Goal: Information Seeking & Learning: Learn about a topic

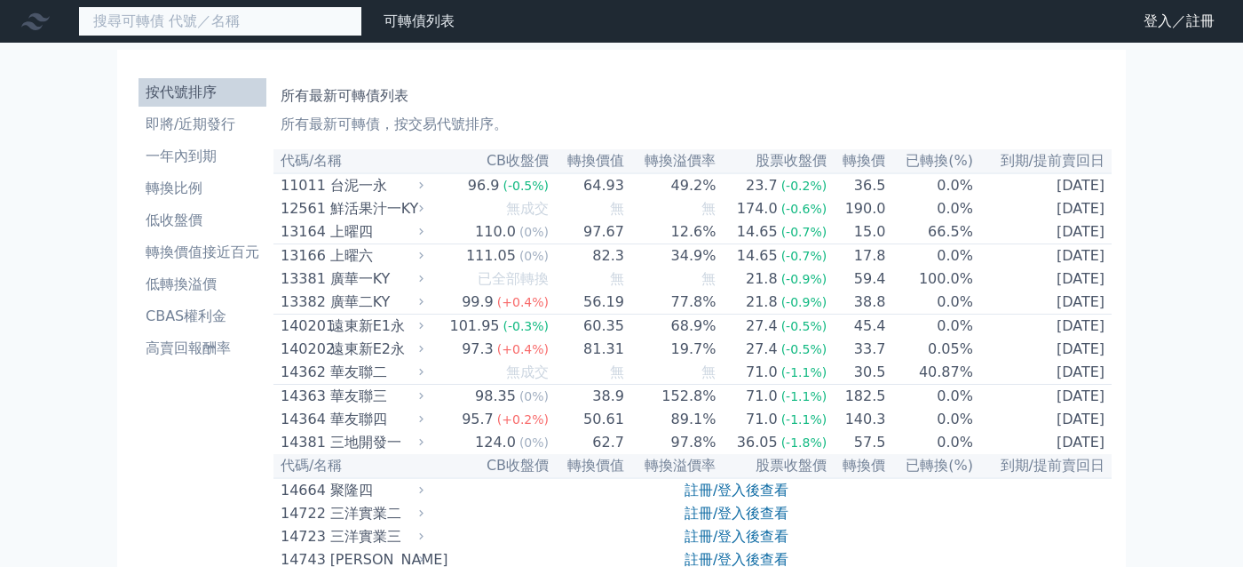
click at [253, 19] on input at bounding box center [220, 21] width 284 height 30
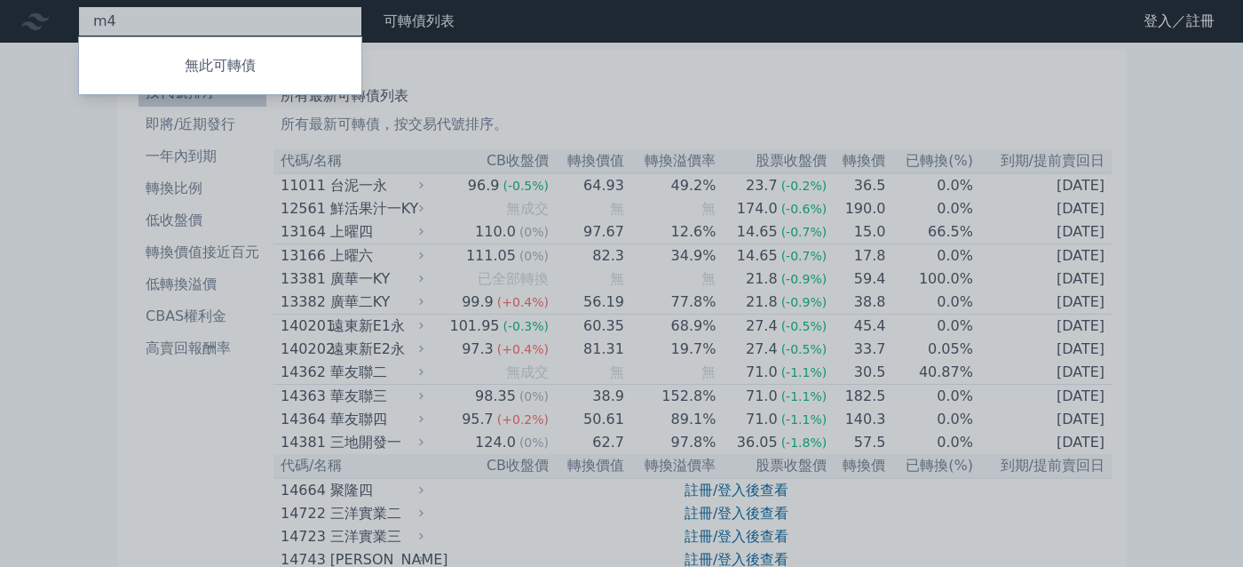
type input "m"
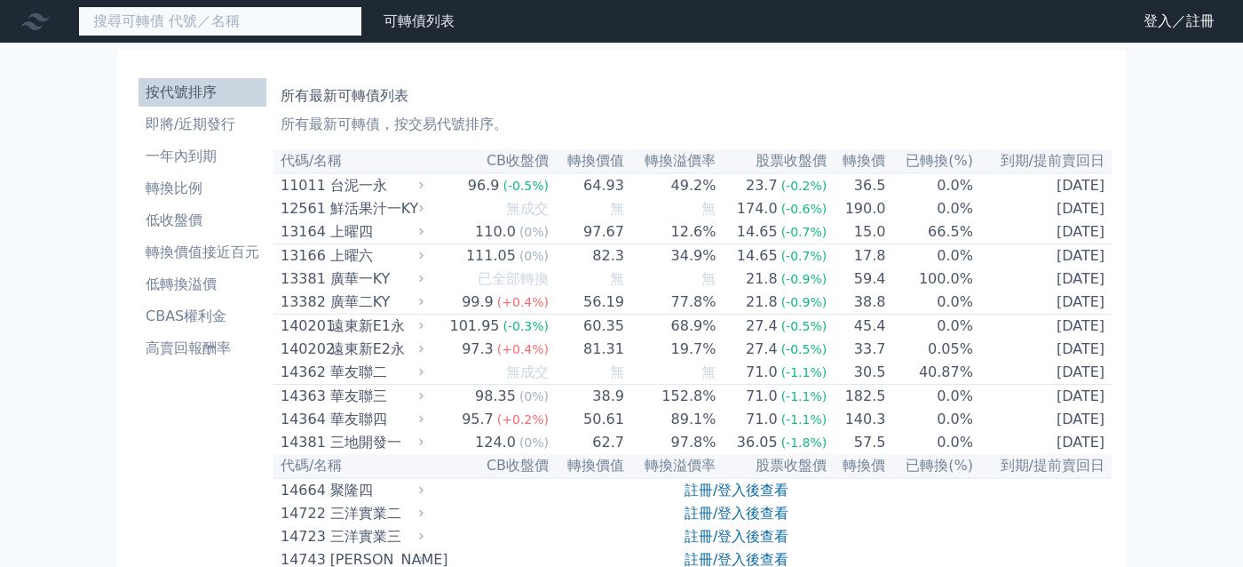
type input "ㄝ"
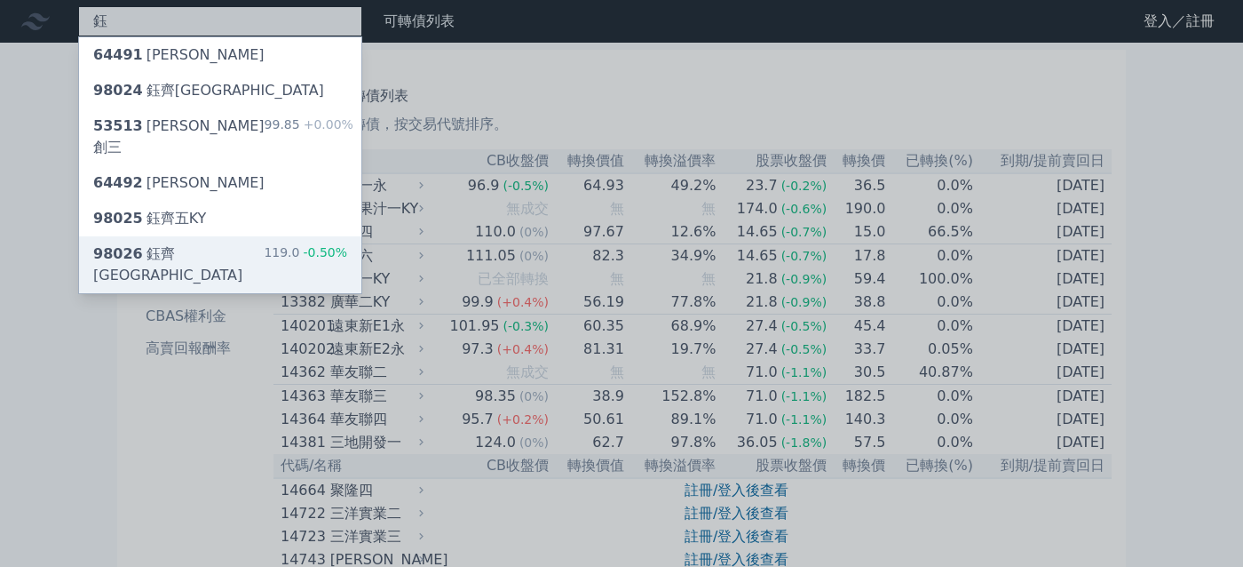
type input "鈺"
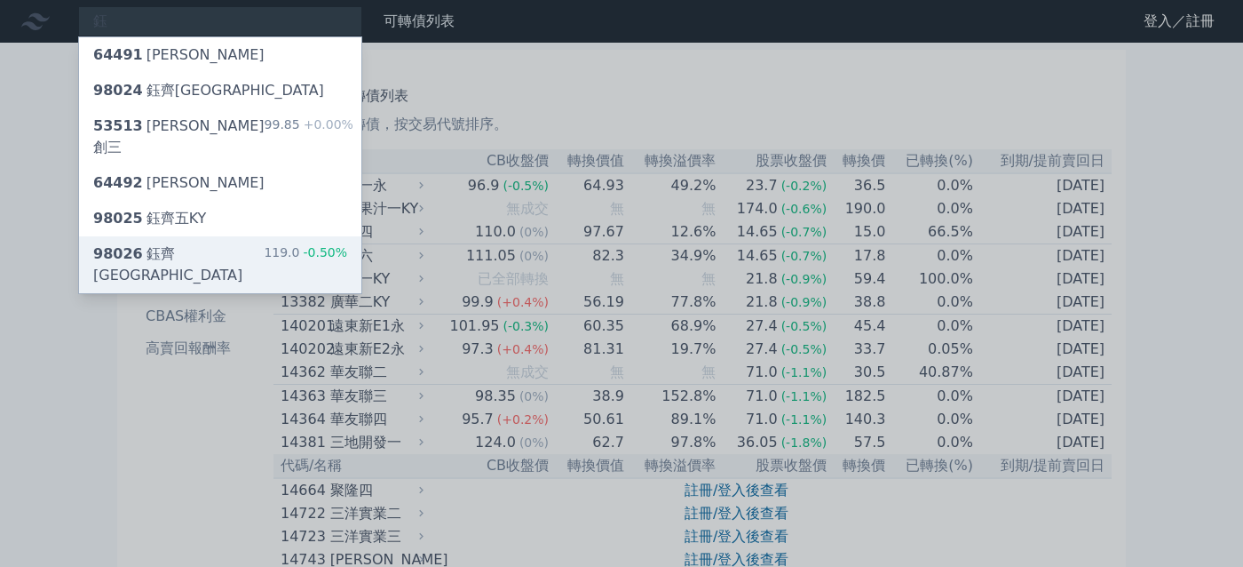
click at [238, 236] on div "98026 [PERSON_NAME]KY 119.0 -0.50%" at bounding box center [220, 264] width 282 height 57
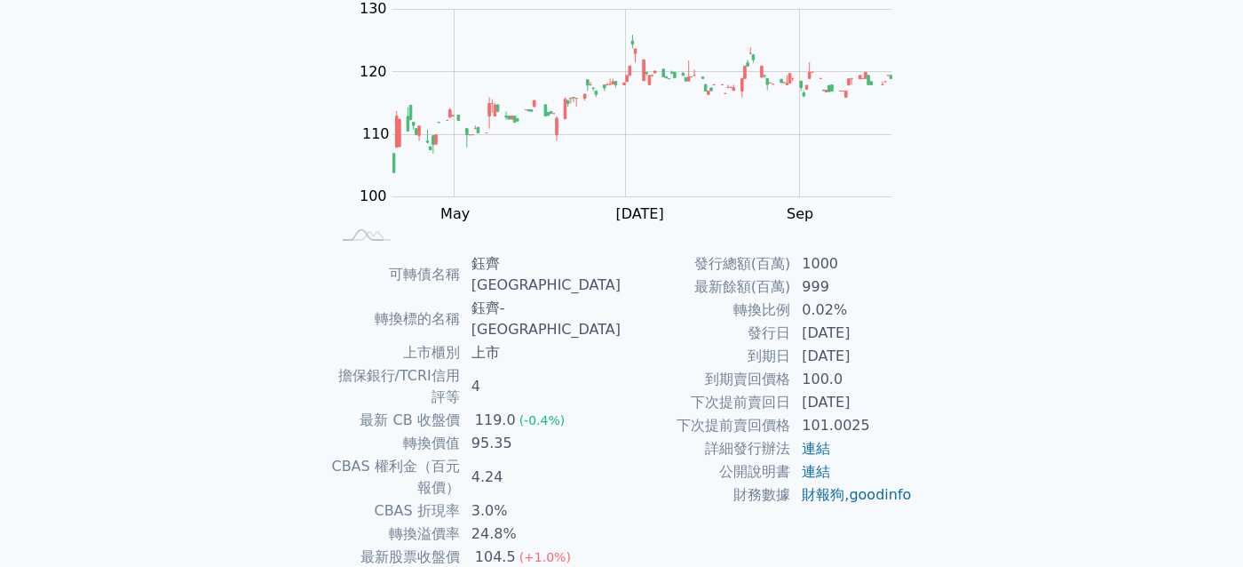
scroll to position [256, 0]
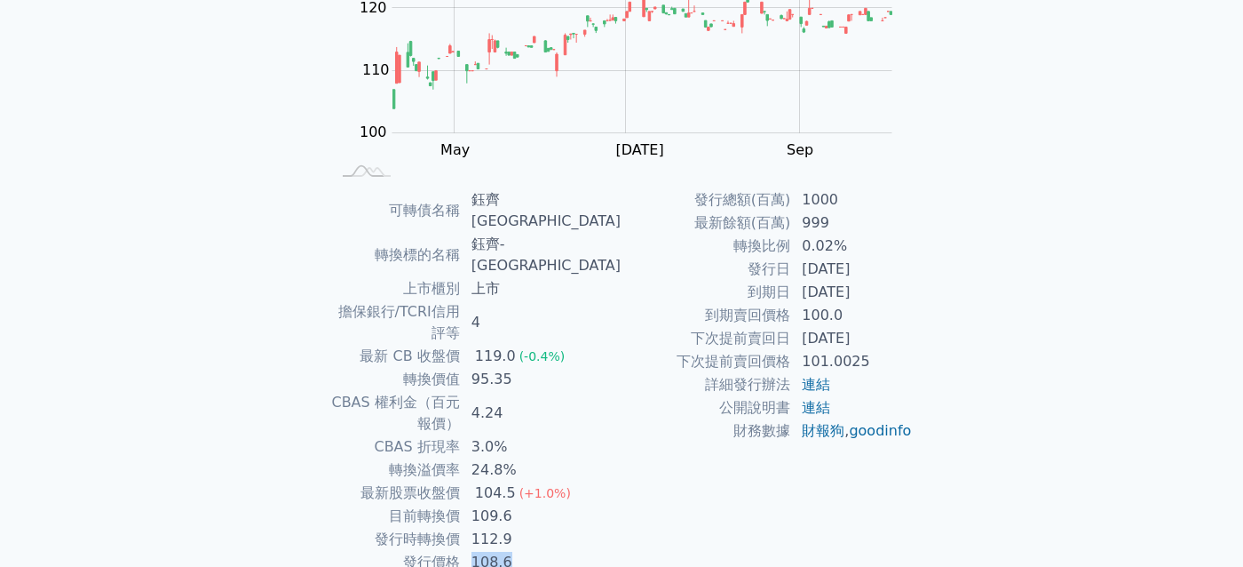
drag, startPoint x: 561, startPoint y: 477, endPoint x: 511, endPoint y: 482, distance: 50.9
click at [511, 551] on td "108.6" at bounding box center [541, 562] width 161 height 23
click at [608, 528] on td "112.9" at bounding box center [541, 539] width 161 height 23
drag, startPoint x: 554, startPoint y: 432, endPoint x: 510, endPoint y: 431, distance: 44.4
click at [510, 504] on td "109.6" at bounding box center [541, 515] width 161 height 23
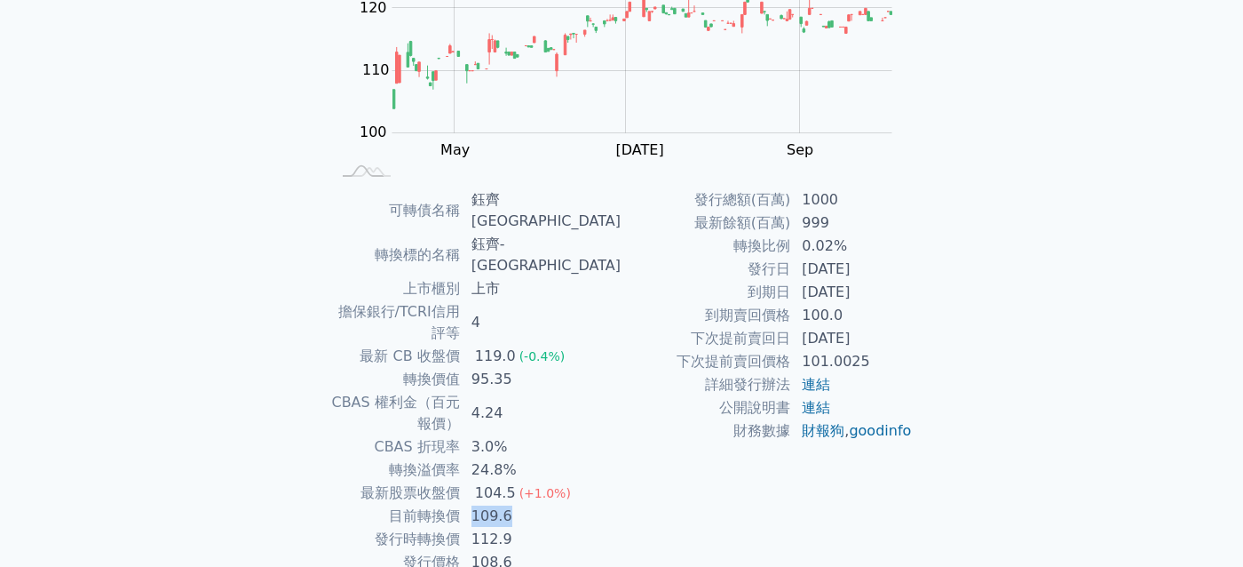
click at [565, 504] on td "109.6" at bounding box center [541, 515] width 161 height 23
click at [565, 528] on td "112.9" at bounding box center [541, 539] width 161 height 23
click at [540, 528] on td "112.9" at bounding box center [541, 539] width 161 height 23
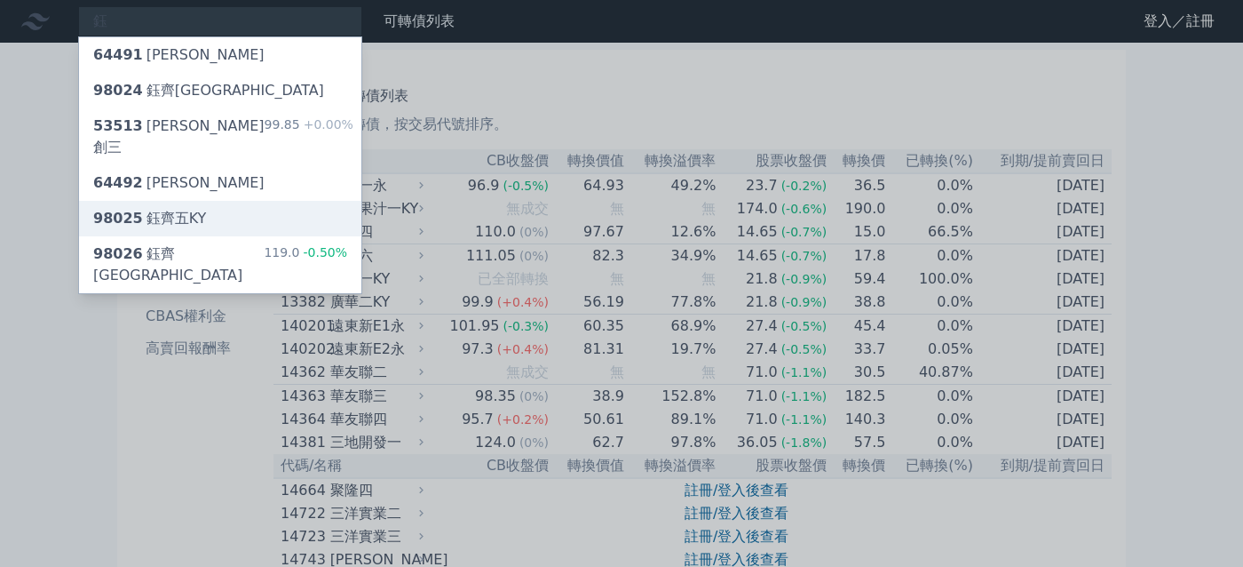
click at [200, 208] on div "98025 鈺[GEOGRAPHIC_DATA]" at bounding box center [149, 218] width 113 height 21
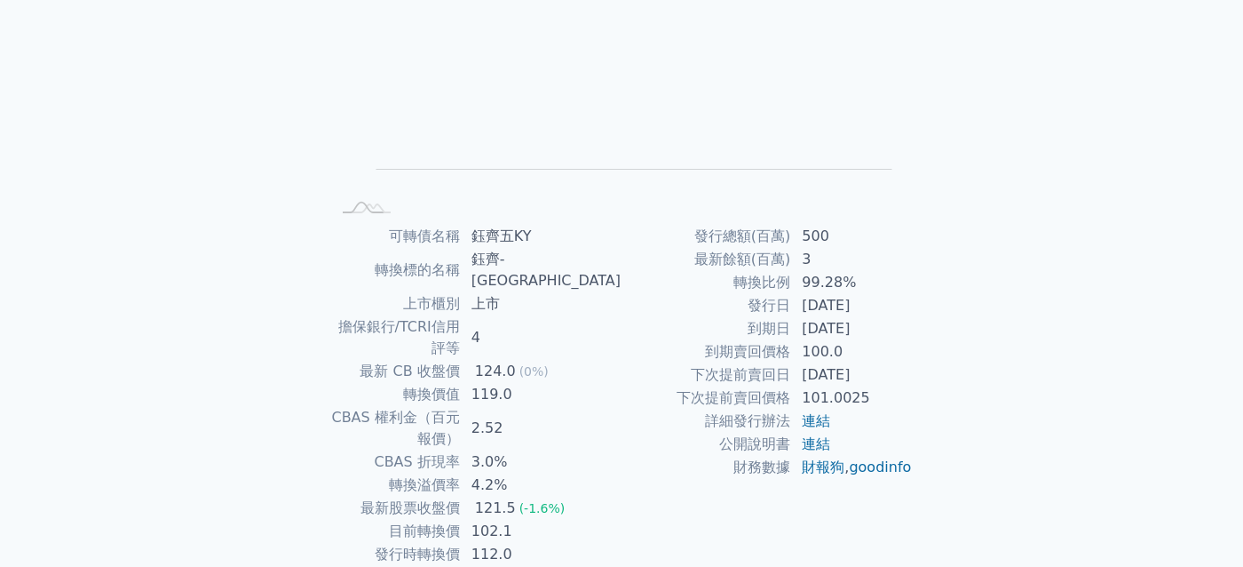
scroll to position [222, 0]
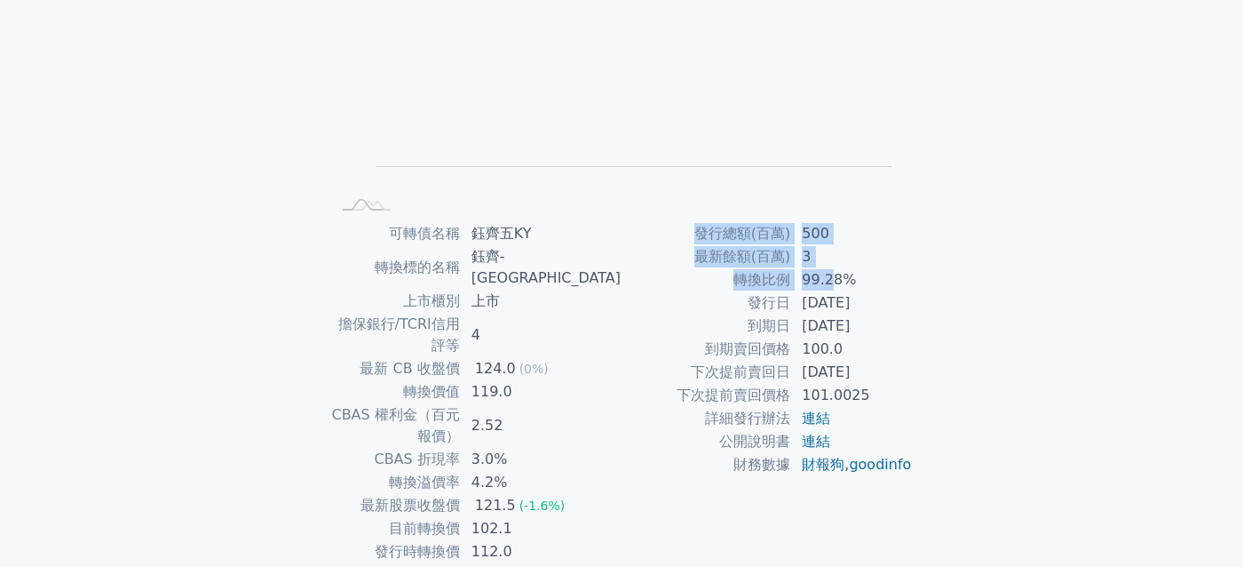
drag, startPoint x: 940, startPoint y: 288, endPoint x: 828, endPoint y: 276, distance: 112.5
click at [828, 276] on div "可轉債列表 › 98025 鈺齊五KY 98025 鈺齊五KY 可轉債詳細資訊 Zoom Out L L Chart created using amChar…" at bounding box center [622, 243] width 682 height 844
click at [828, 276] on td "99.28%" at bounding box center [852, 279] width 122 height 23
drag, startPoint x: 898, startPoint y: 276, endPoint x: 795, endPoint y: 279, distance: 103.0
click at [795, 279] on td "99.28%" at bounding box center [852, 279] width 122 height 23
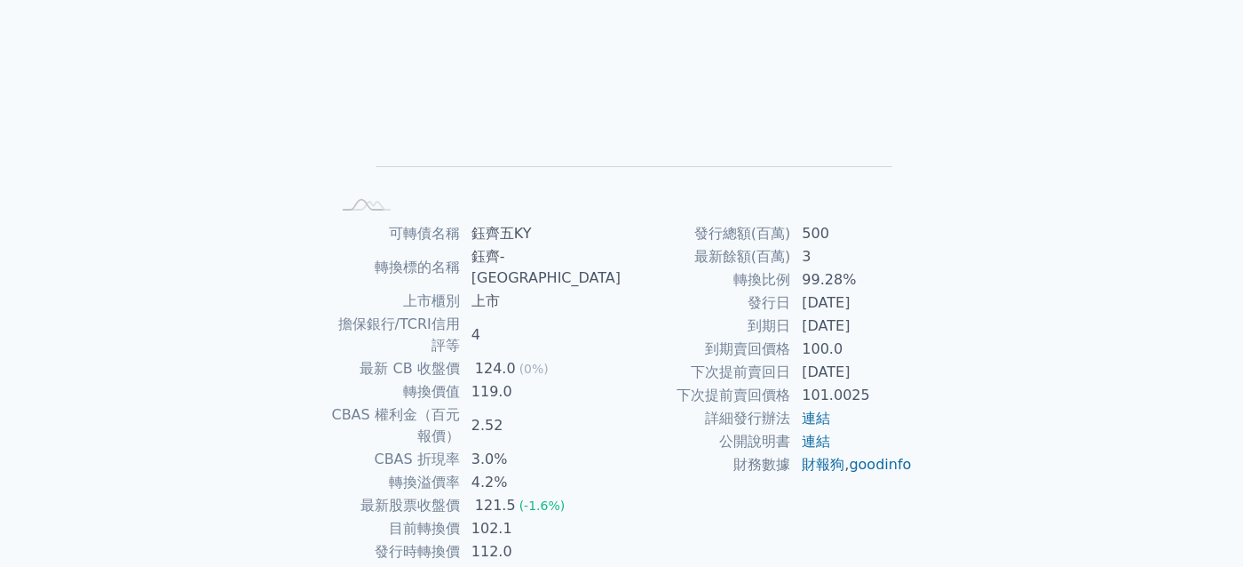
click at [933, 275] on div "可轉債名稱 [PERSON_NAME]齊五KY 轉換標的名稱 鈺齊-KY 上市櫃別 上市 擔保銀行/TCRI信用評等 4 最新 CB 收盤價 124.0 (0…" at bounding box center [621, 404] width 625 height 364
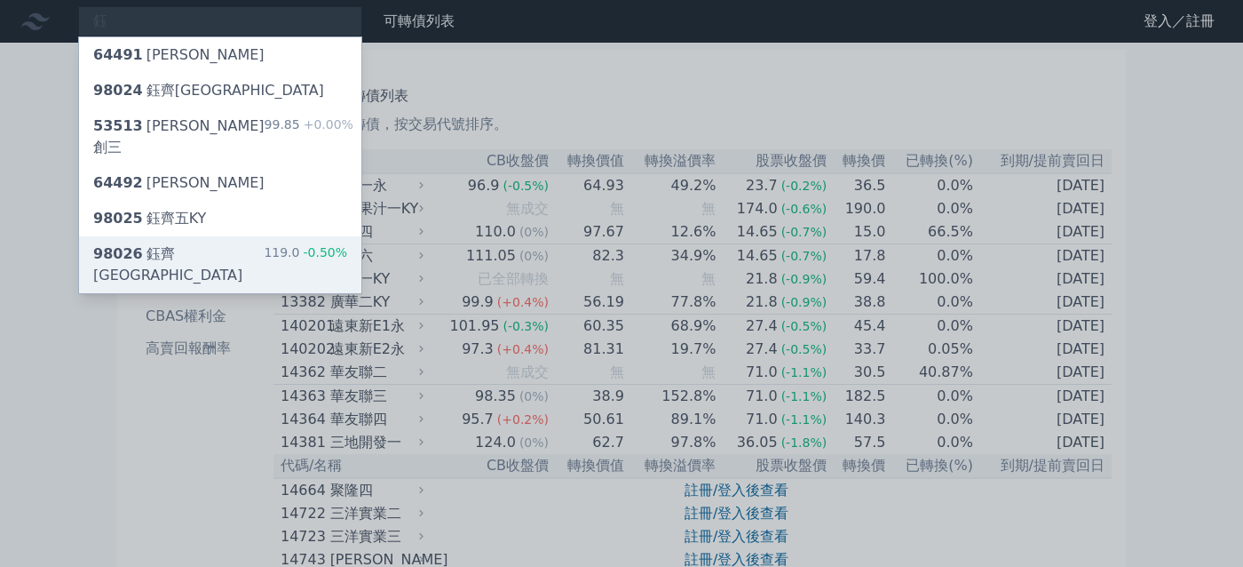
click at [194, 243] on div "98026 鈺[GEOGRAPHIC_DATA]" at bounding box center [178, 264] width 171 height 43
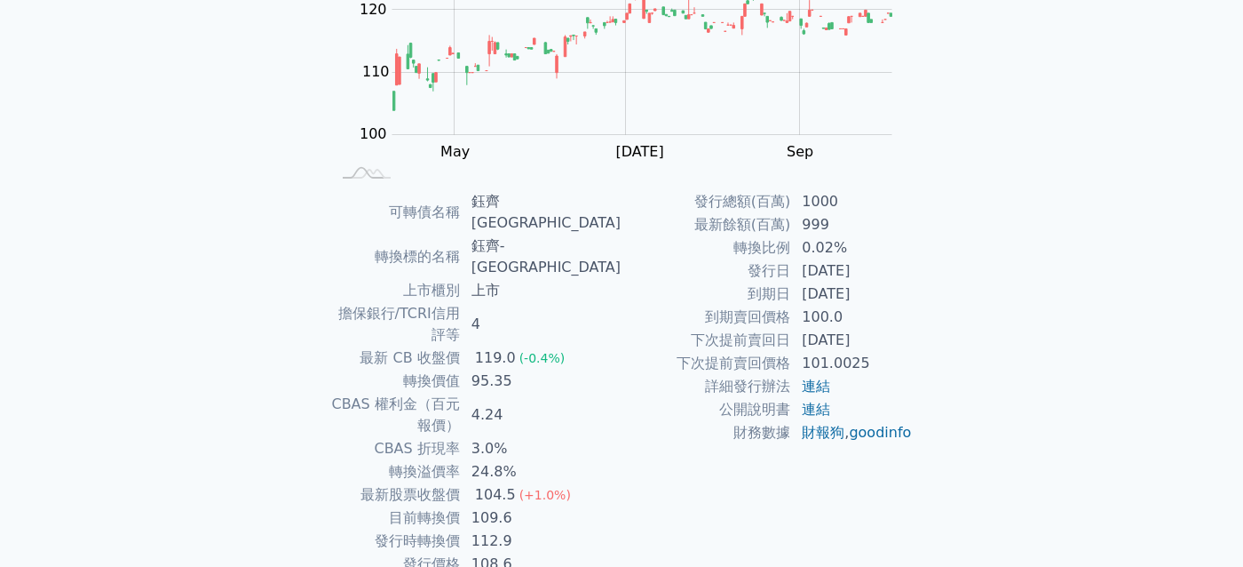
scroll to position [256, 0]
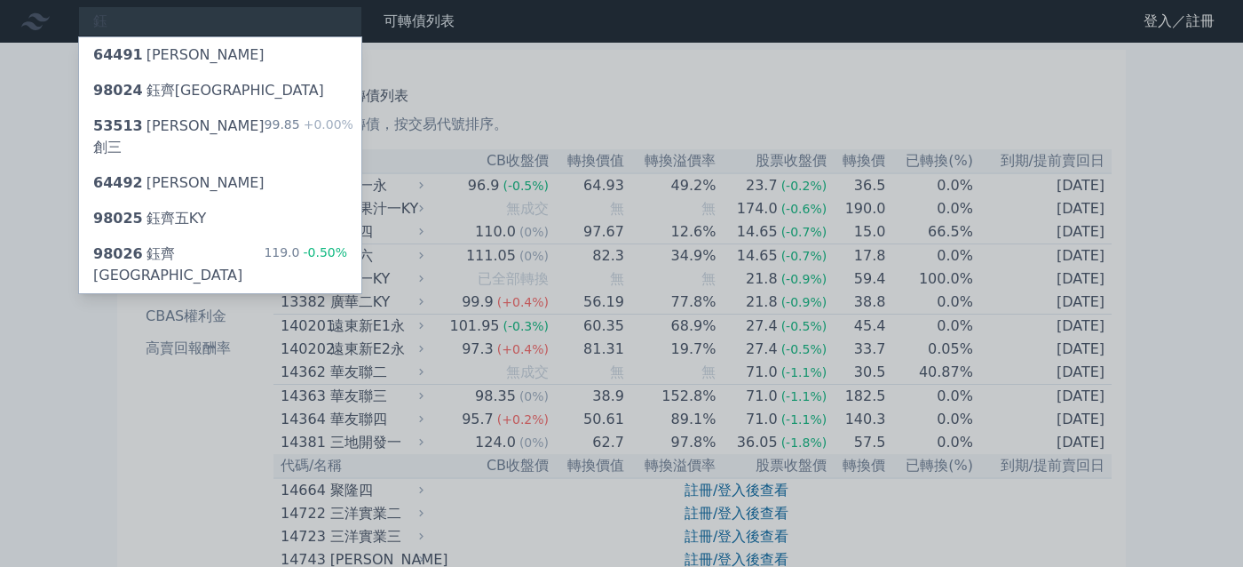
click at [469, 477] on div at bounding box center [621, 283] width 1243 height 567
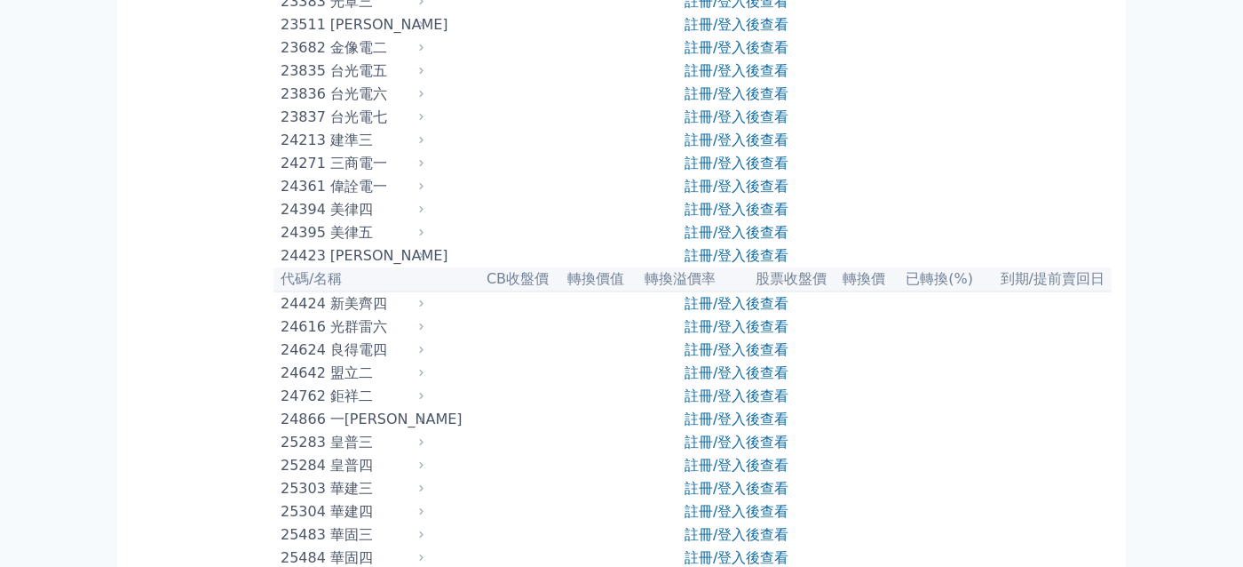
scroll to position [1388, 0]
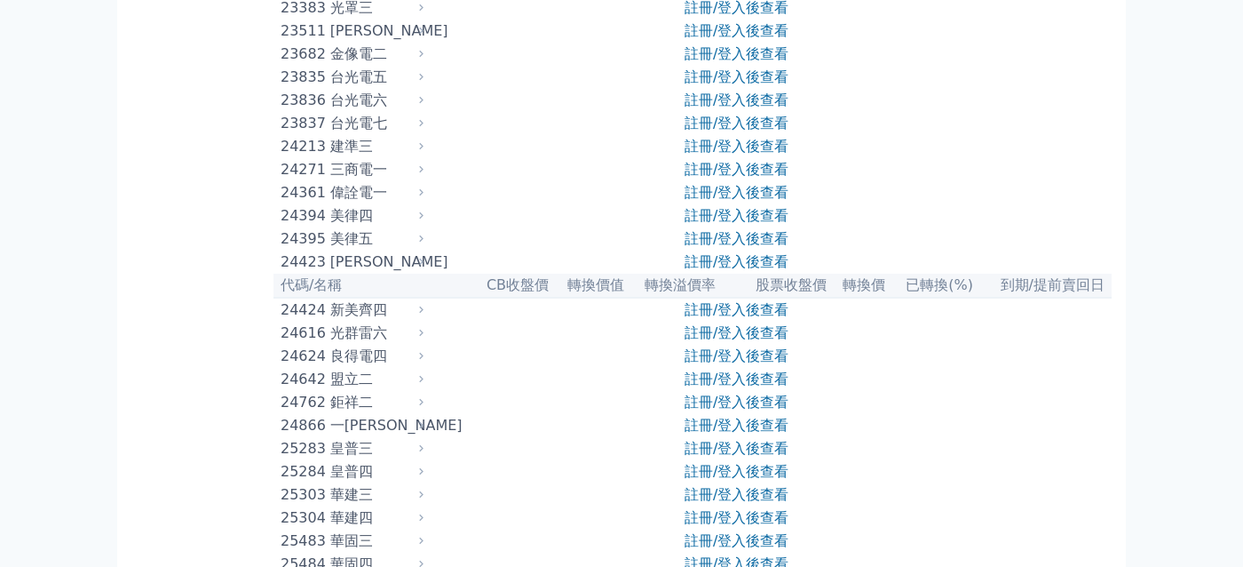
click at [471, 414] on tr "24762 鉅祥二 註冊/登入後查看" at bounding box center [693, 402] width 838 height 23
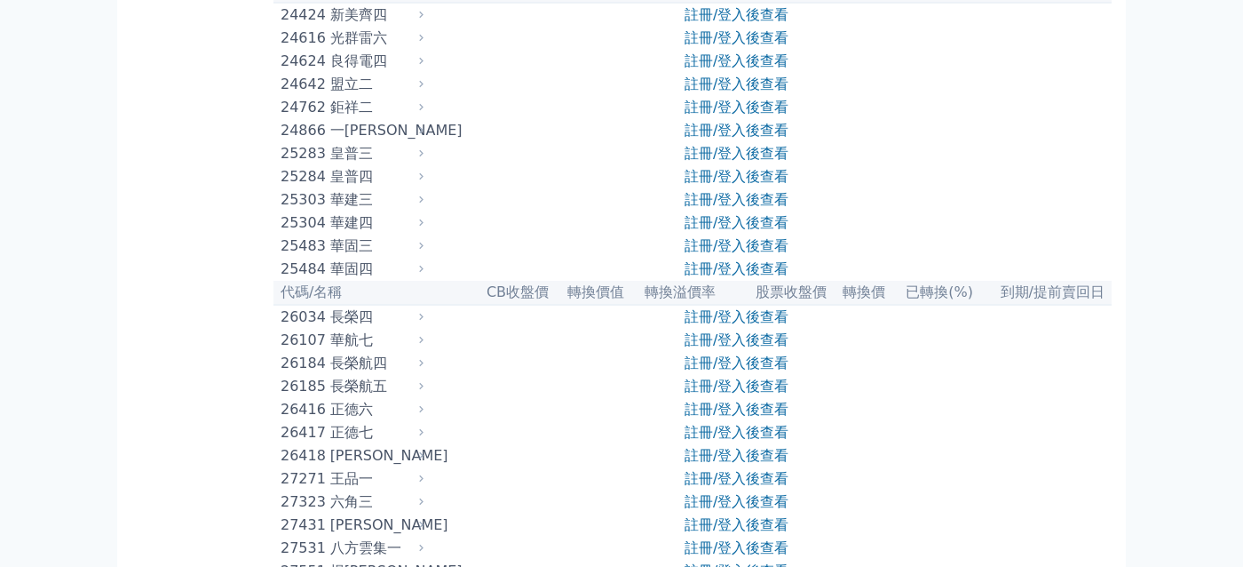
scroll to position [1715, 0]
